Goal: Obtain resource: Download file/media

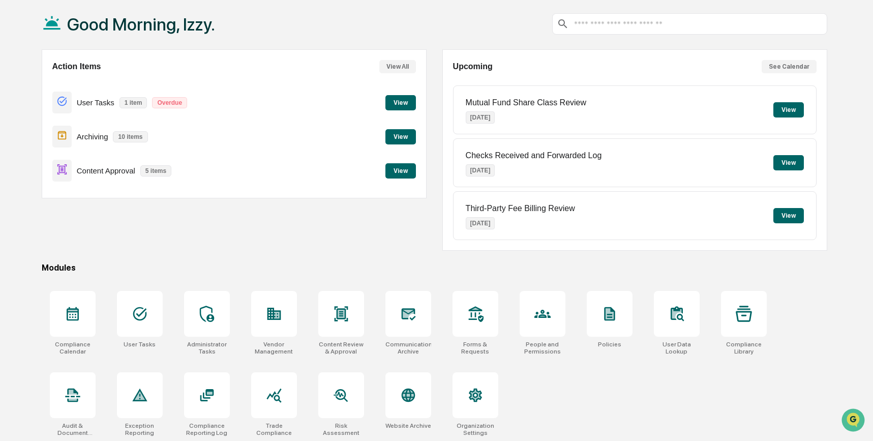
scroll to position [52, 0]
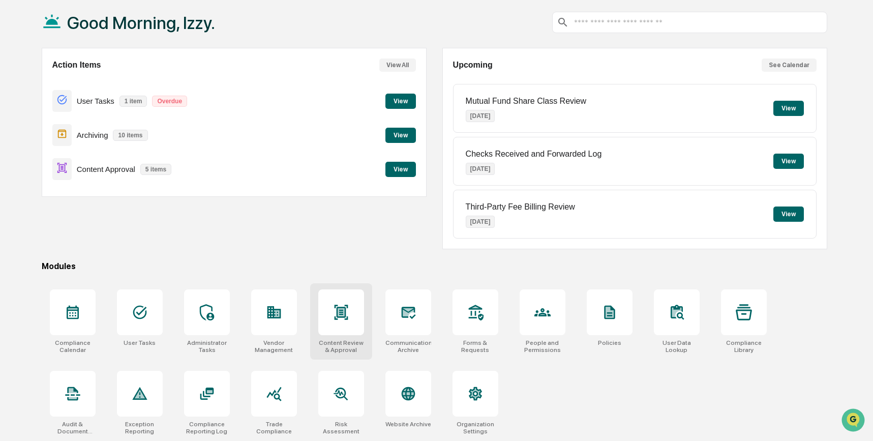
click at [341, 319] on icon at bounding box center [341, 312] width 16 height 16
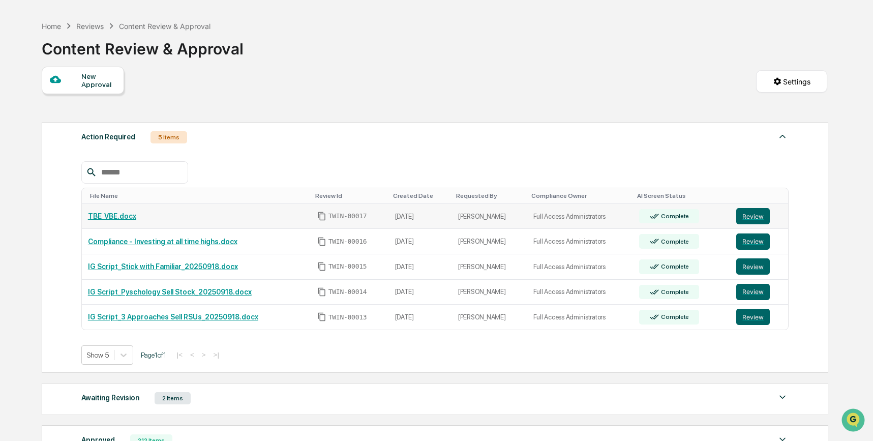
scroll to position [38, 0]
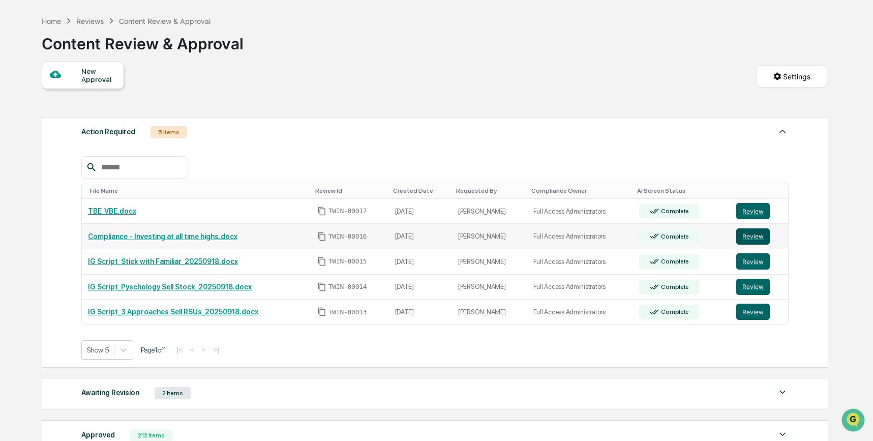
click at [753, 237] on button "Review" at bounding box center [753, 236] width 34 height 16
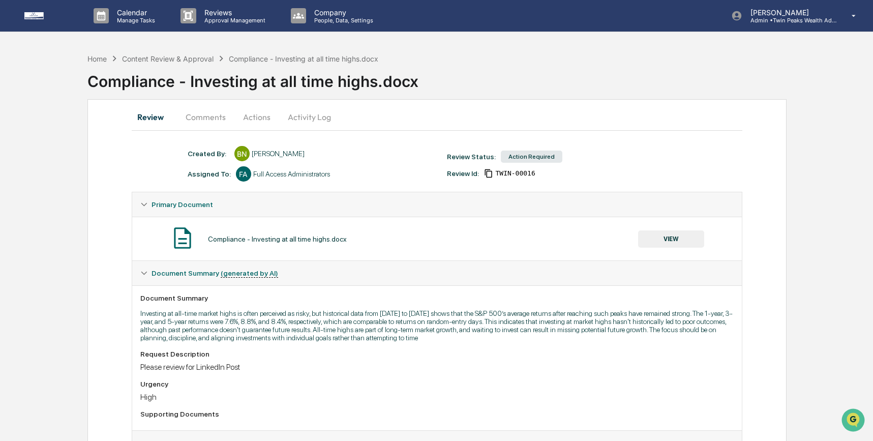
click at [296, 123] on button "Activity Log" at bounding box center [309, 117] width 59 height 24
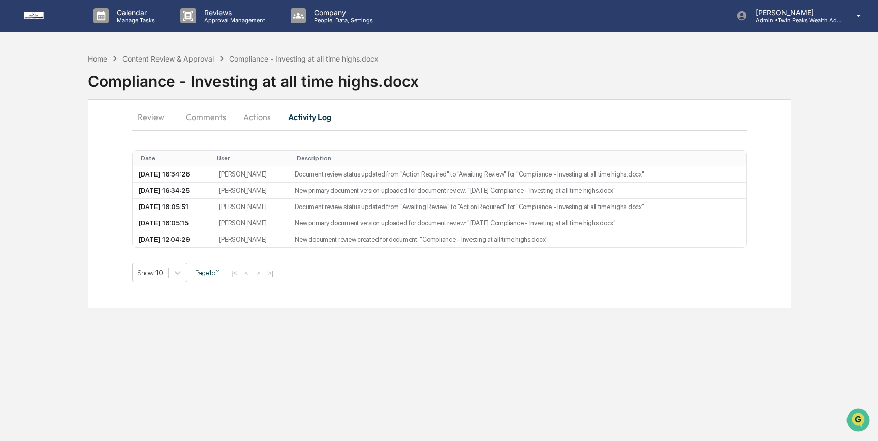
click at [158, 117] on button "Review" at bounding box center [155, 117] width 46 height 24
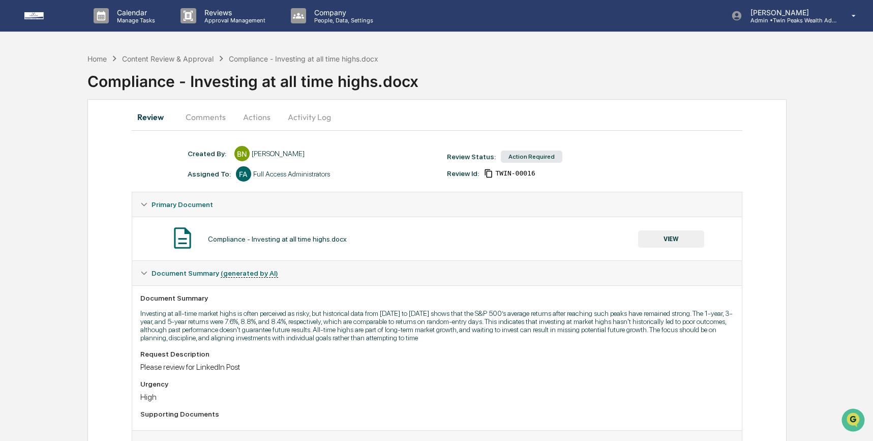
click at [673, 237] on button "VIEW" at bounding box center [671, 238] width 66 height 17
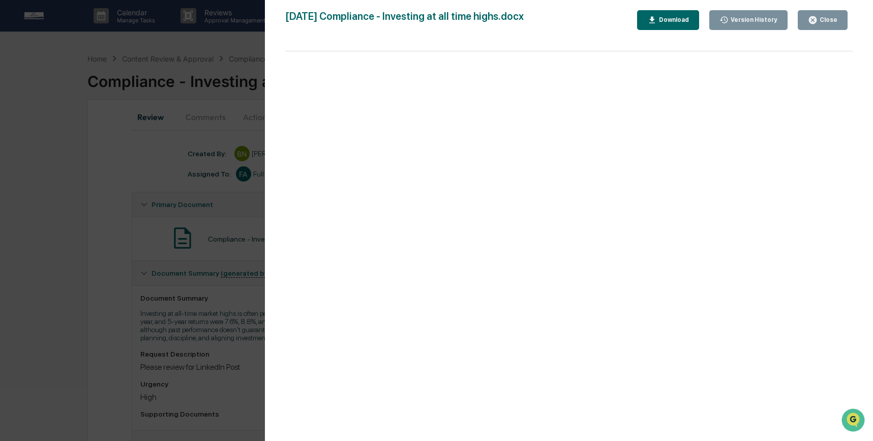
click at [733, 21] on div "Version History" at bounding box center [752, 19] width 49 height 7
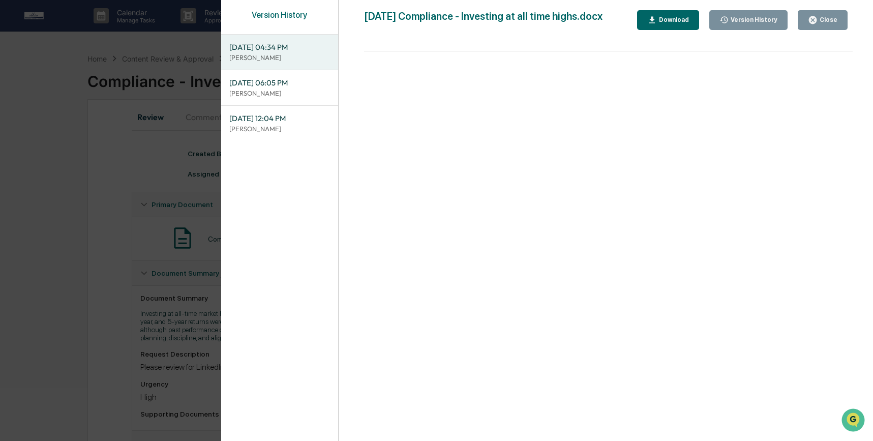
click at [286, 44] on span "[DATE] 04:34 PM" at bounding box center [279, 47] width 101 height 11
click at [657, 20] on div "Download" at bounding box center [673, 19] width 32 height 7
click at [273, 93] on p "[PERSON_NAME]" at bounding box center [279, 93] width 101 height 10
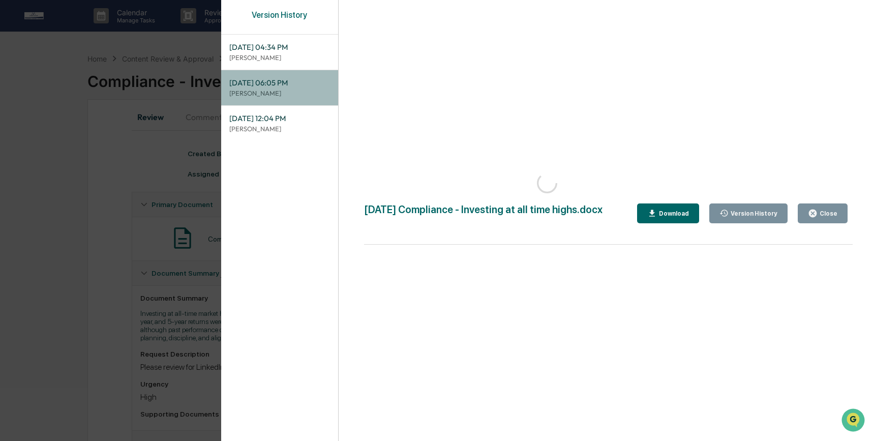
click at [273, 93] on p "[PERSON_NAME]" at bounding box center [279, 93] width 101 height 10
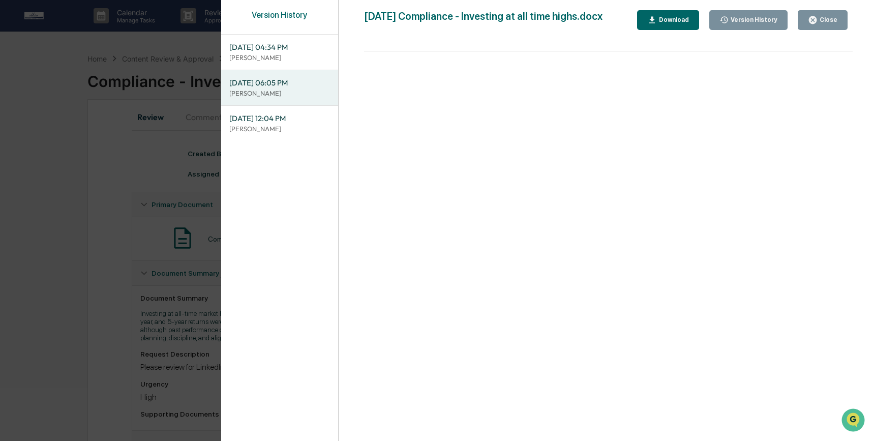
click at [672, 17] on div "Download" at bounding box center [673, 19] width 32 height 7
